Goal: Information Seeking & Learning: Learn about a topic

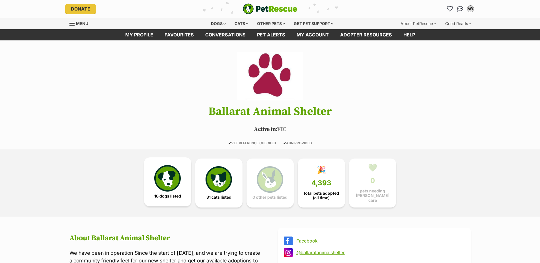
click at [166, 182] on img at bounding box center [167, 178] width 26 height 26
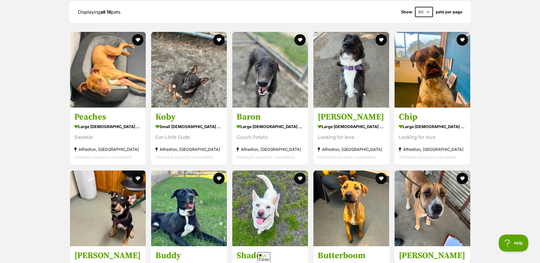
scroll to position [527, 0]
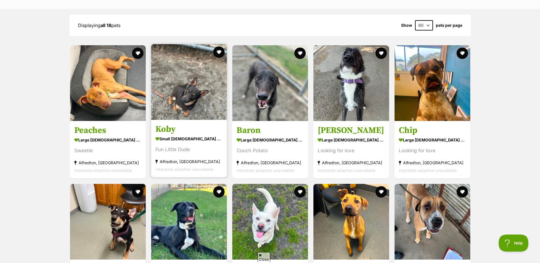
click at [186, 97] on img at bounding box center [189, 82] width 76 height 76
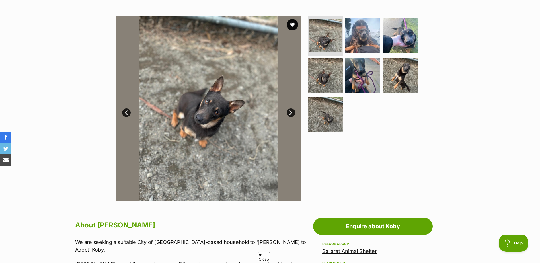
scroll to position [114, 0]
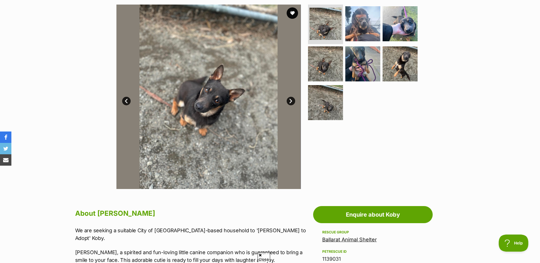
click at [292, 101] on link "Next" at bounding box center [290, 101] width 9 height 9
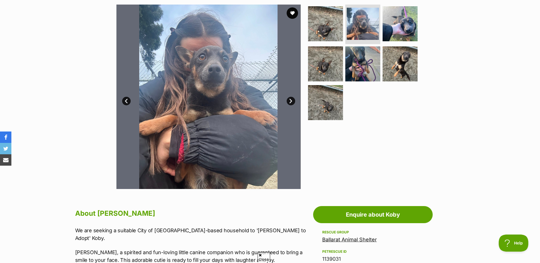
click at [291, 101] on link "Next" at bounding box center [290, 101] width 9 height 9
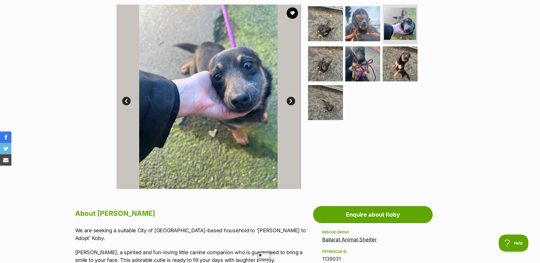
click at [291, 101] on link "Next" at bounding box center [290, 101] width 9 height 9
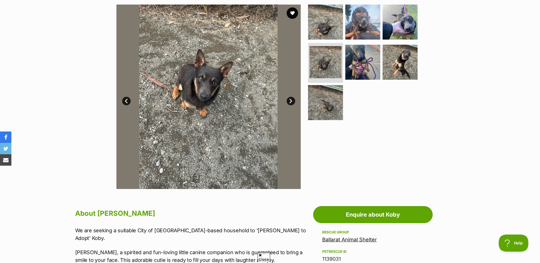
click at [291, 101] on link "Next" at bounding box center [290, 101] width 9 height 9
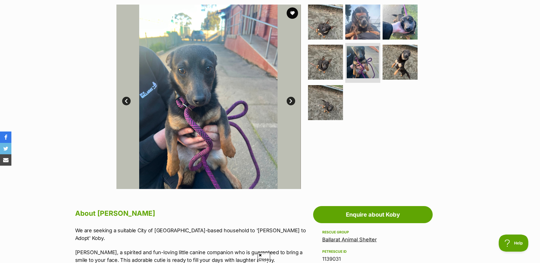
click at [291, 101] on link "Next" at bounding box center [290, 101] width 9 height 9
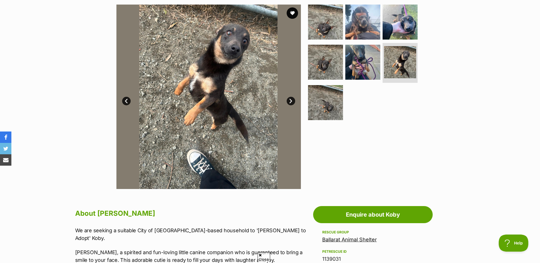
click at [291, 101] on link "Next" at bounding box center [290, 101] width 9 height 9
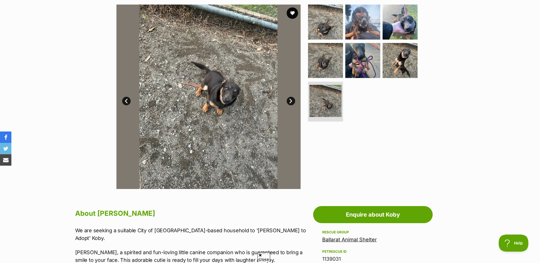
click at [291, 101] on link "Next" at bounding box center [290, 101] width 9 height 9
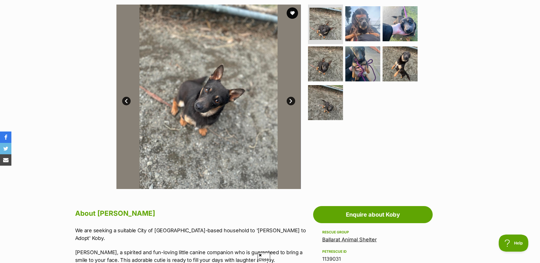
click at [291, 101] on link "Next" at bounding box center [290, 101] width 9 height 9
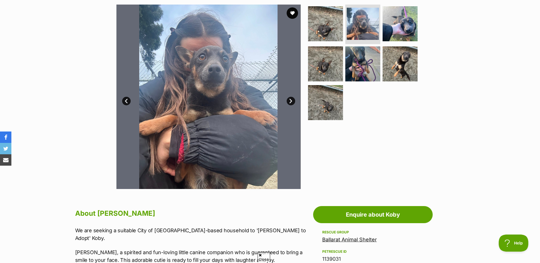
click at [291, 101] on link "Next" at bounding box center [290, 101] width 9 height 9
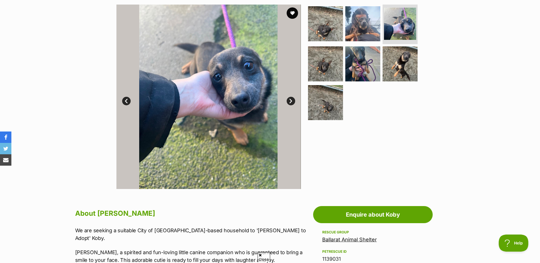
click at [291, 101] on link "Next" at bounding box center [290, 101] width 9 height 9
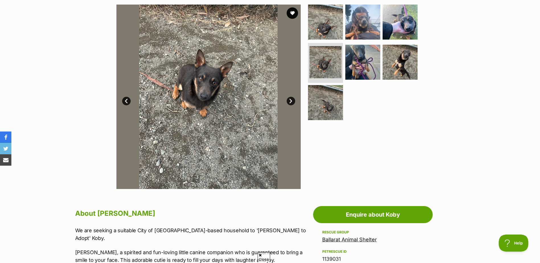
click at [291, 101] on link "Next" at bounding box center [290, 101] width 9 height 9
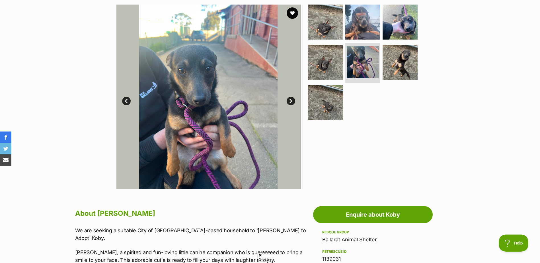
click at [291, 101] on link "Next" at bounding box center [290, 101] width 9 height 9
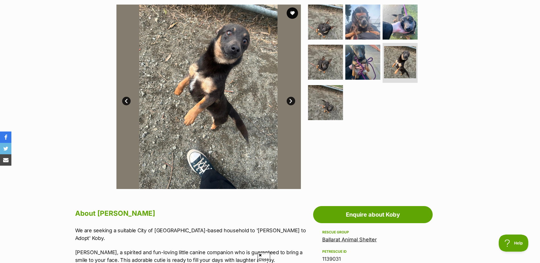
click at [291, 101] on link "Next" at bounding box center [290, 101] width 9 height 9
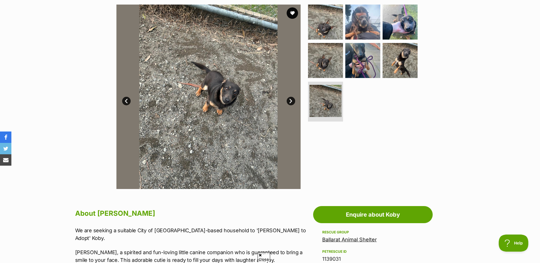
click at [291, 101] on link "Next" at bounding box center [290, 101] width 9 height 9
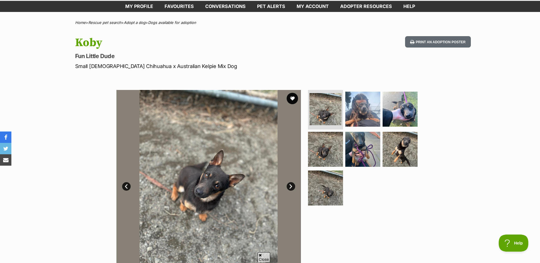
scroll to position [0, 0]
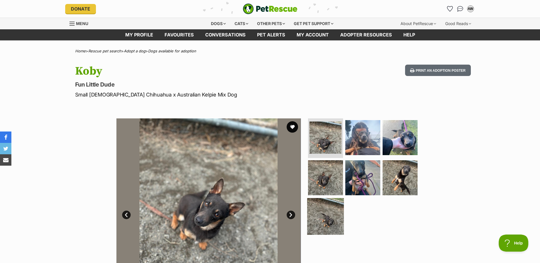
click at [322, 220] on img at bounding box center [325, 216] width 37 height 37
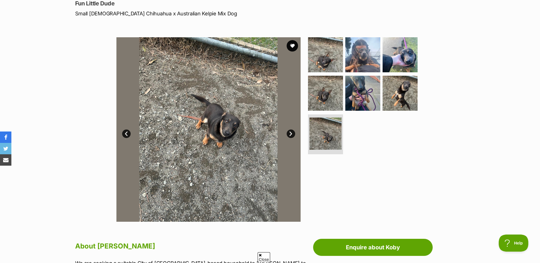
scroll to position [114, 0]
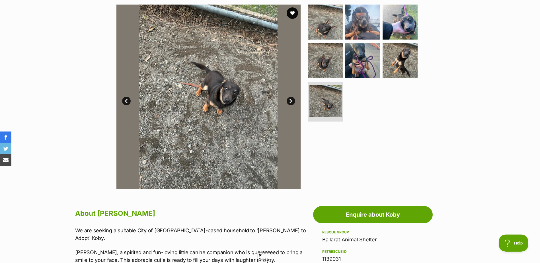
click at [289, 100] on link "Next" at bounding box center [290, 101] width 9 height 9
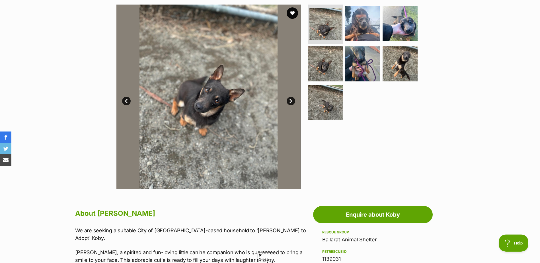
click at [290, 100] on link "Next" at bounding box center [290, 101] width 9 height 9
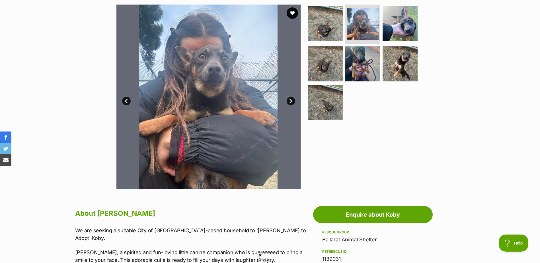
click at [290, 100] on link "Next" at bounding box center [290, 101] width 9 height 9
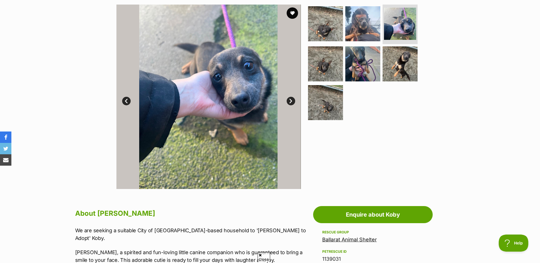
click at [290, 100] on link "Next" at bounding box center [290, 101] width 9 height 9
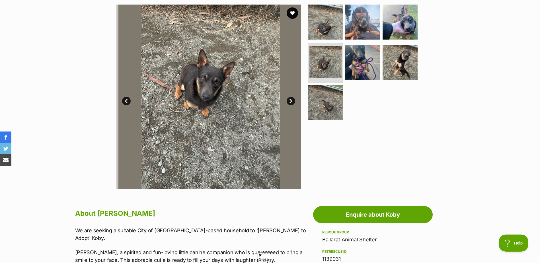
click at [290, 100] on link "Next" at bounding box center [290, 101] width 9 height 9
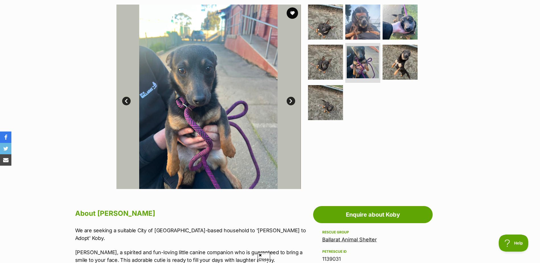
click at [290, 100] on link "Next" at bounding box center [290, 101] width 9 height 9
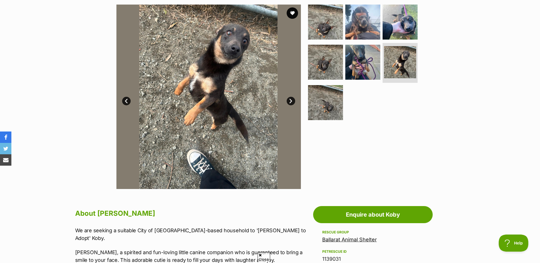
click at [290, 100] on link "Next" at bounding box center [290, 101] width 9 height 9
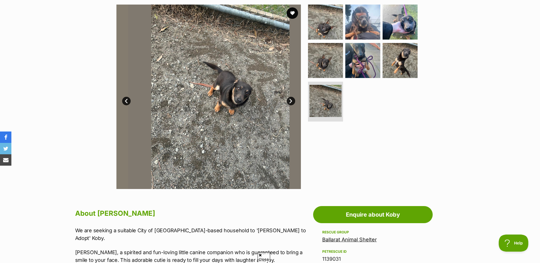
click at [290, 100] on link "Next" at bounding box center [290, 101] width 9 height 9
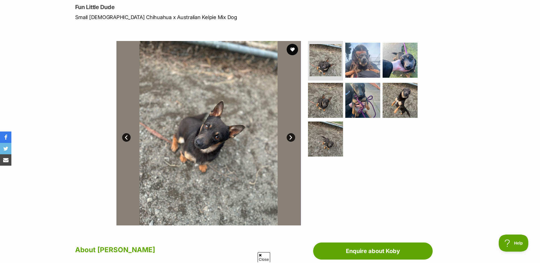
scroll to position [0, 0]
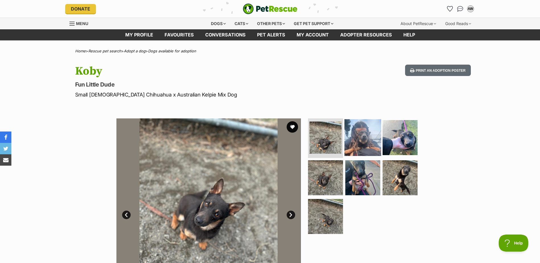
click at [354, 137] on img at bounding box center [362, 137] width 37 height 37
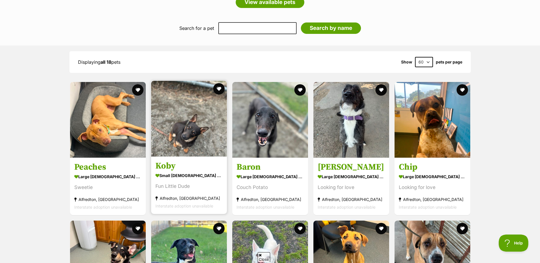
scroll to position [498, 0]
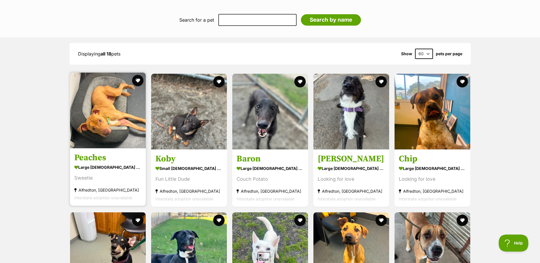
click at [115, 113] on img at bounding box center [108, 111] width 76 height 76
